Goal: Find specific page/section: Find specific page/section

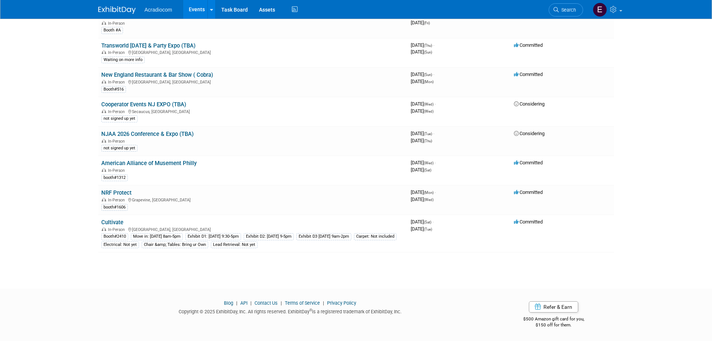
scroll to position [661, 0]
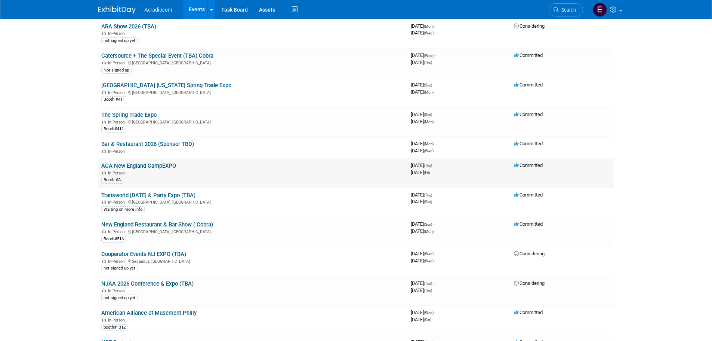
click at [170, 162] on link "ACA New England CampEXPO" at bounding box center [138, 165] width 75 height 7
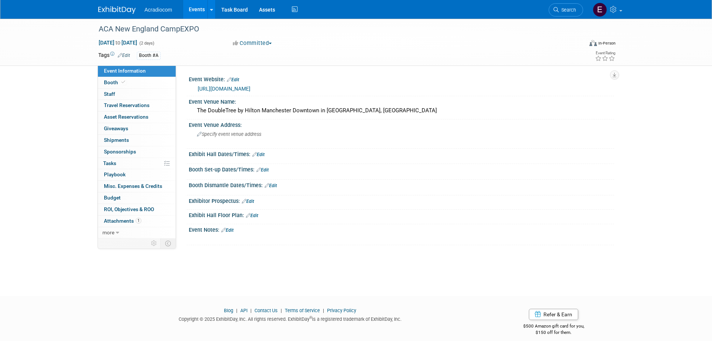
click at [123, 8] on img at bounding box center [116, 9] width 37 height 7
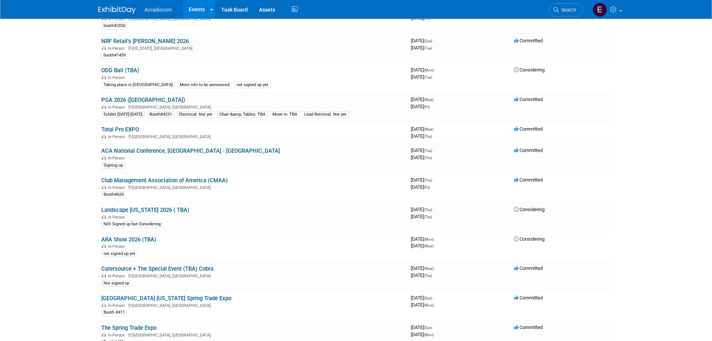
scroll to position [523, 0]
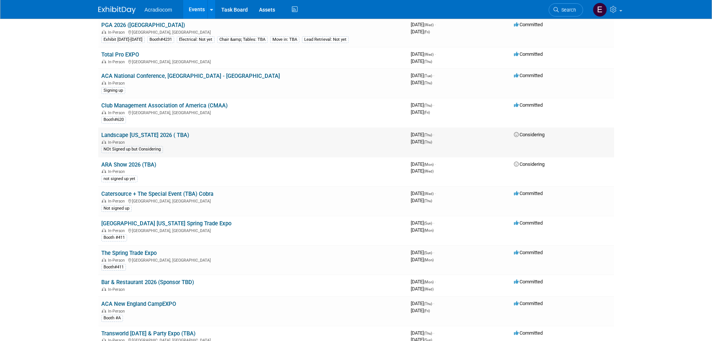
scroll to position [374, 0]
